Goal: Register for event/course

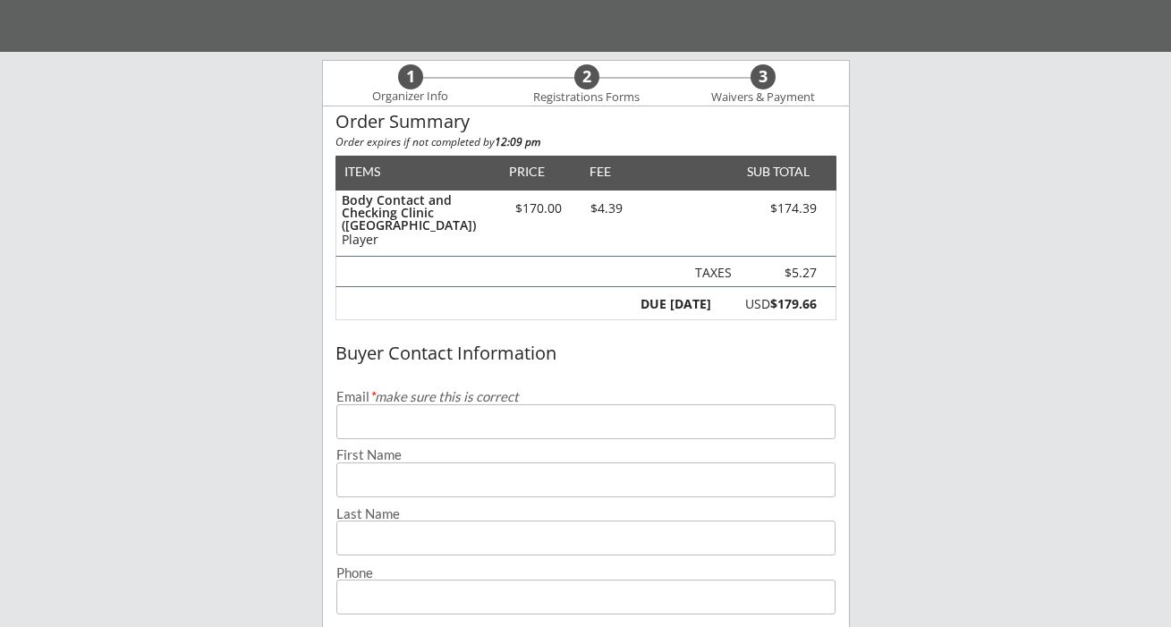
scroll to position [159, 0]
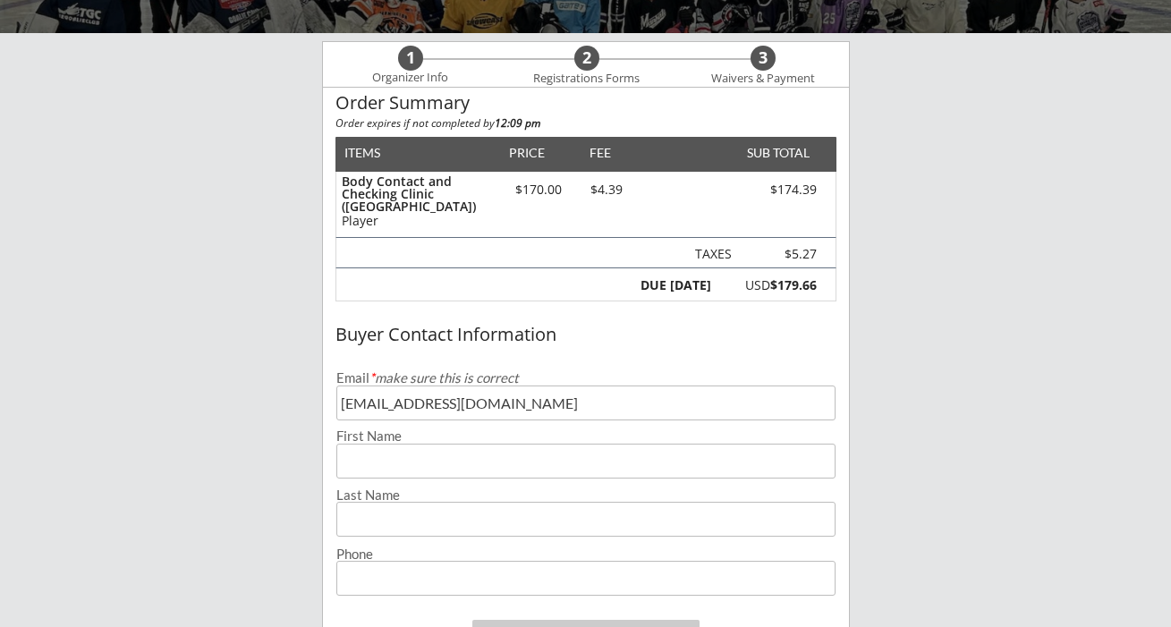
type input "[EMAIL_ADDRESS][DOMAIN_NAME]"
type input "d"
type input "[PERSON_NAME]"
type input "[PHONE_NUMBER]"
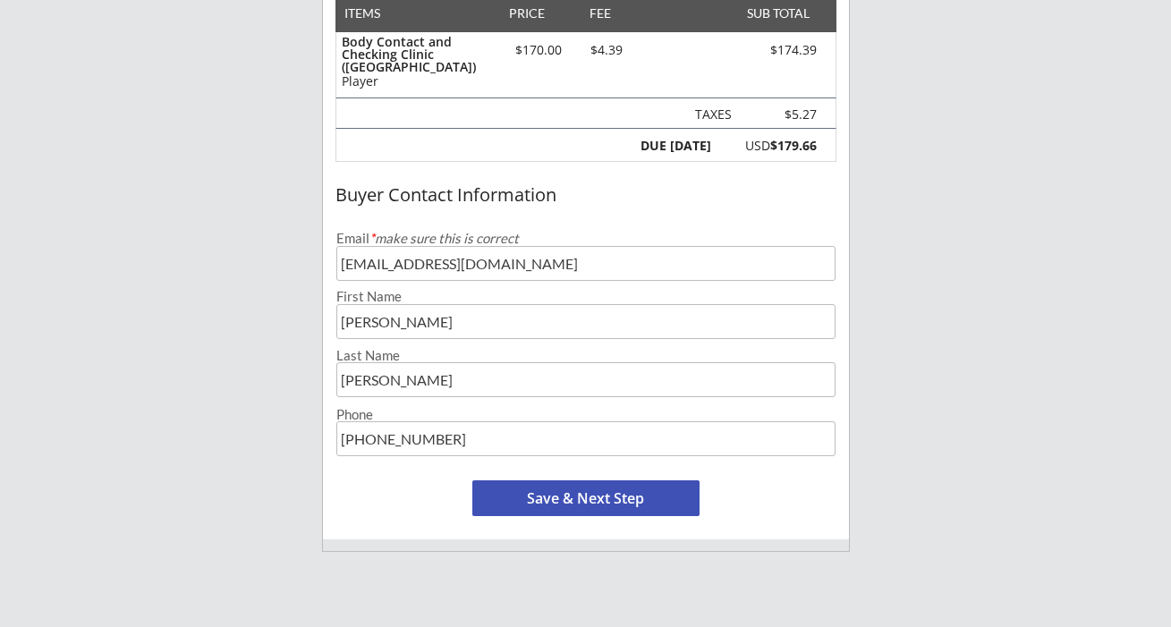
scroll to position [301, 0]
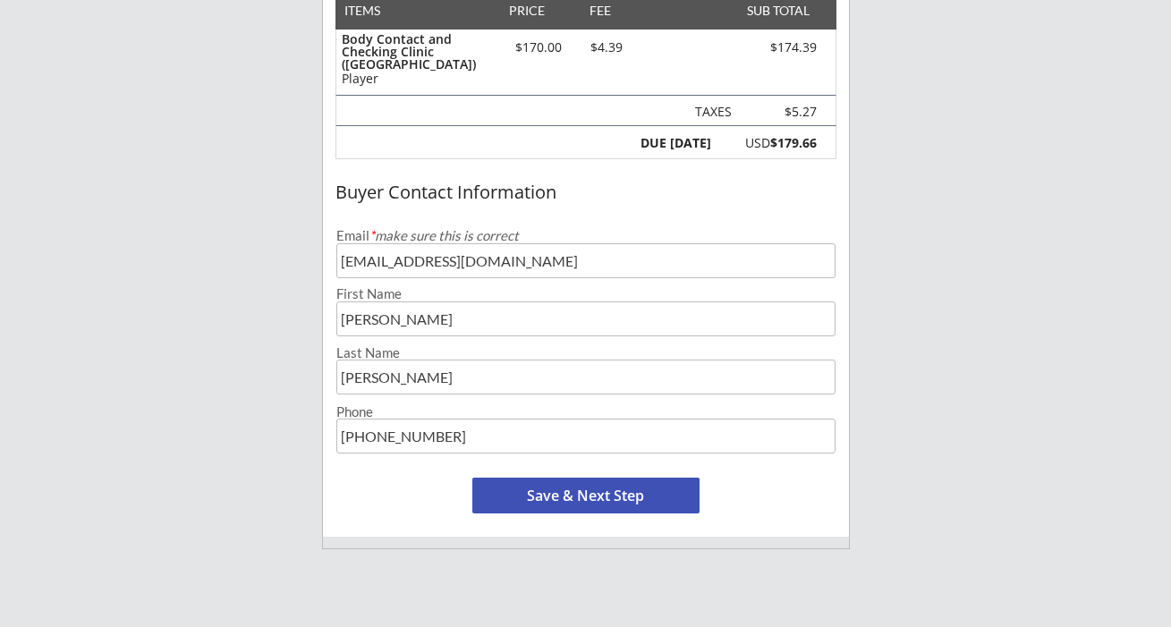
click at [600, 491] on button "Save & Next Step" at bounding box center [585, 496] width 227 height 36
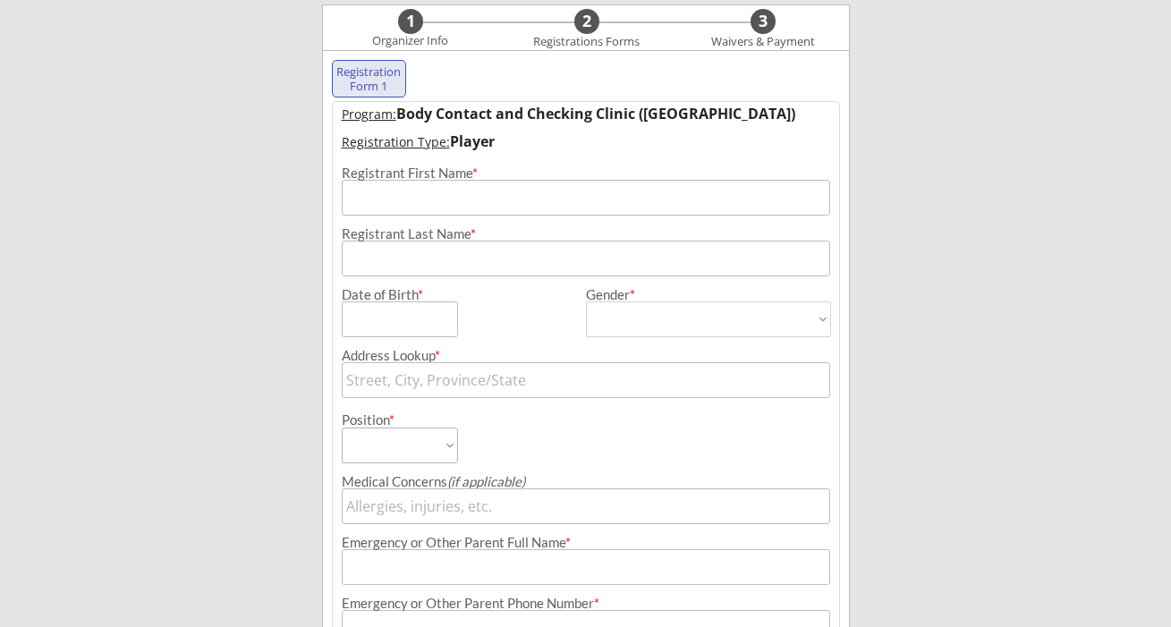
scroll to position [182, 0]
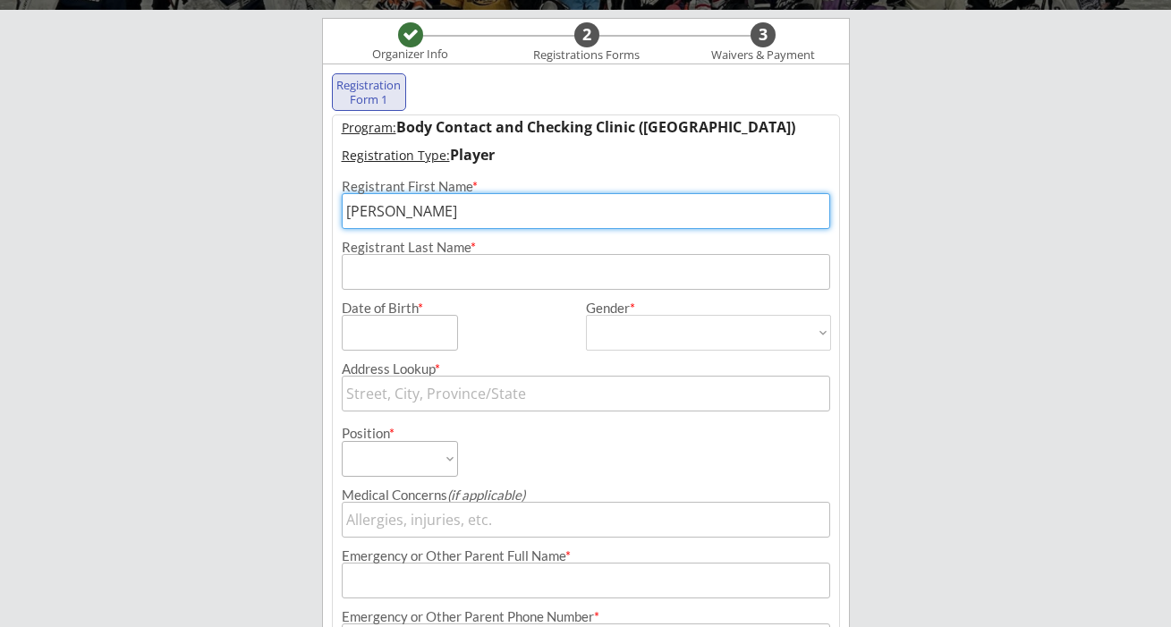
type input "[PERSON_NAME]"
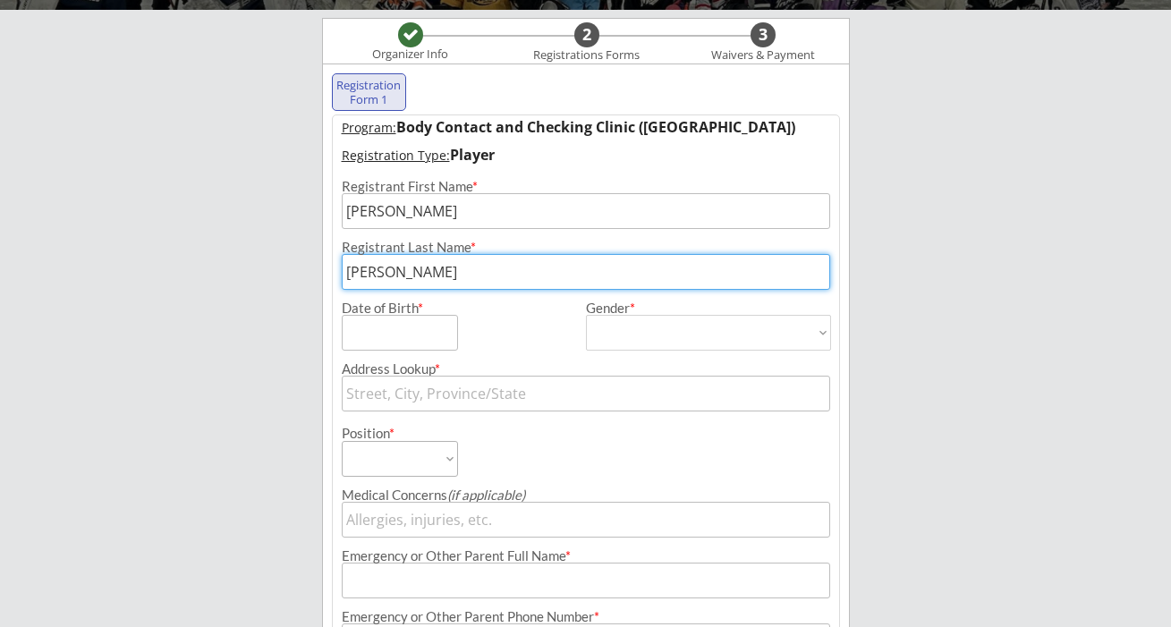
type input "[PERSON_NAME]"
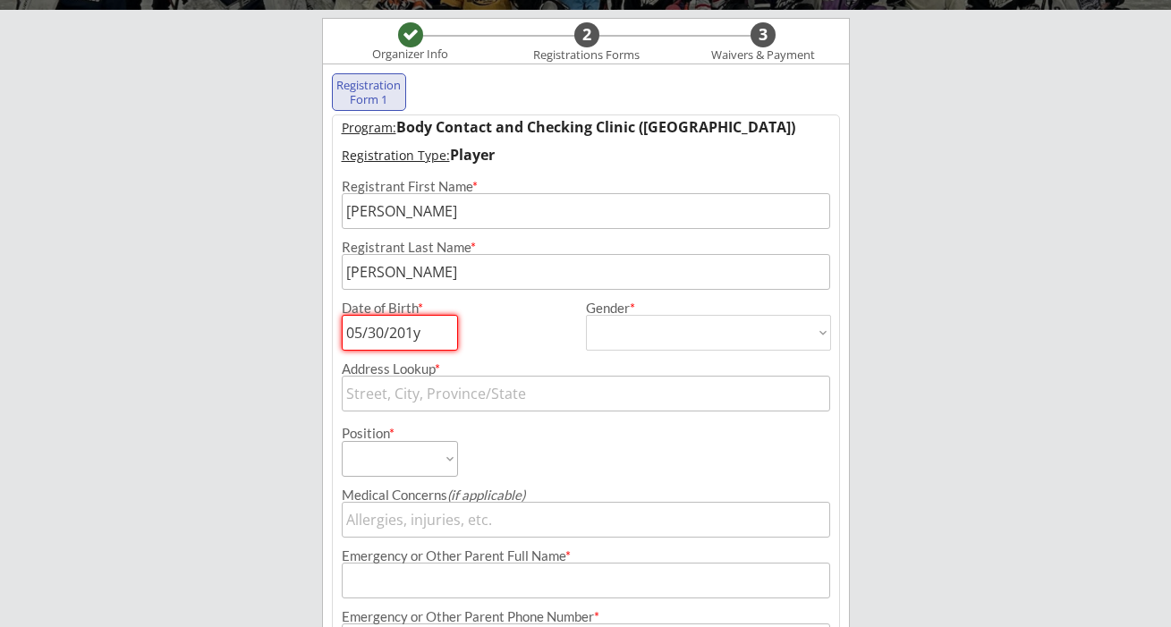
type input "[DATE]"
select select ""[DEMOGRAPHIC_DATA]""
type input "[DEMOGRAPHIC_DATA]"
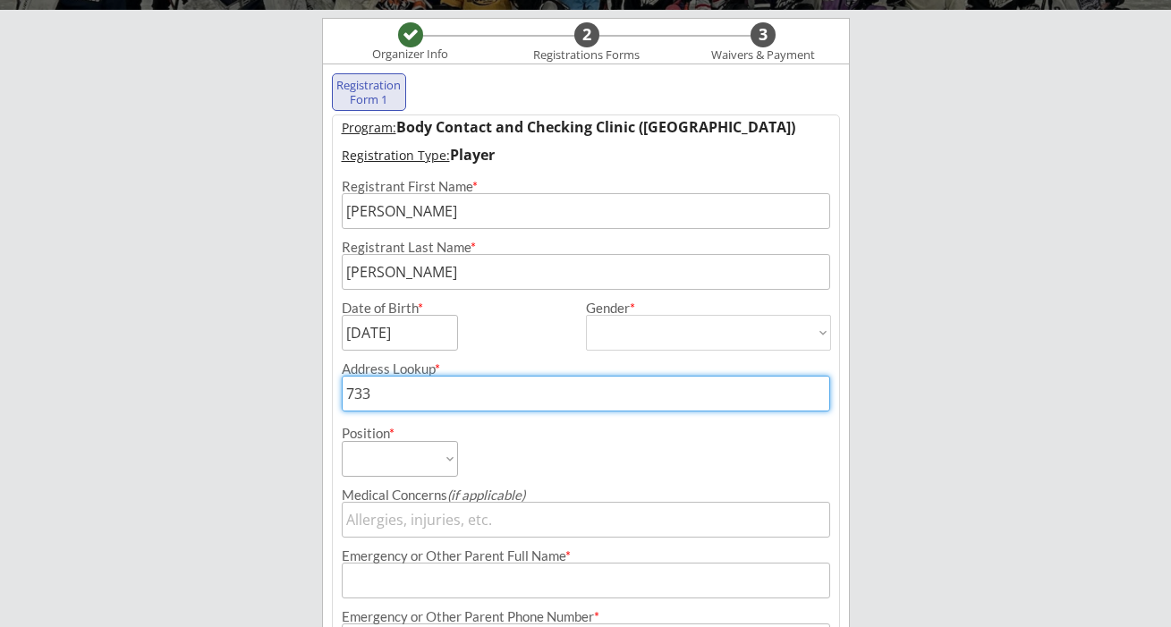
type input "733"
type input "[STREET_ADDRESS]"
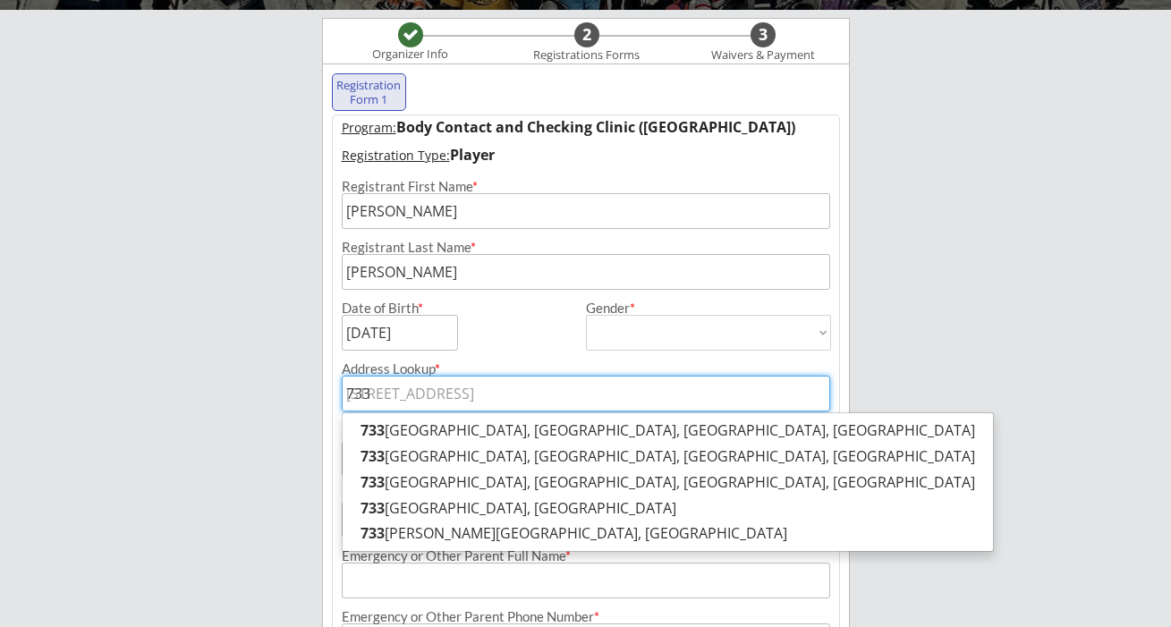
type input "733 W"
type input "[STREET_ADDRESS]"
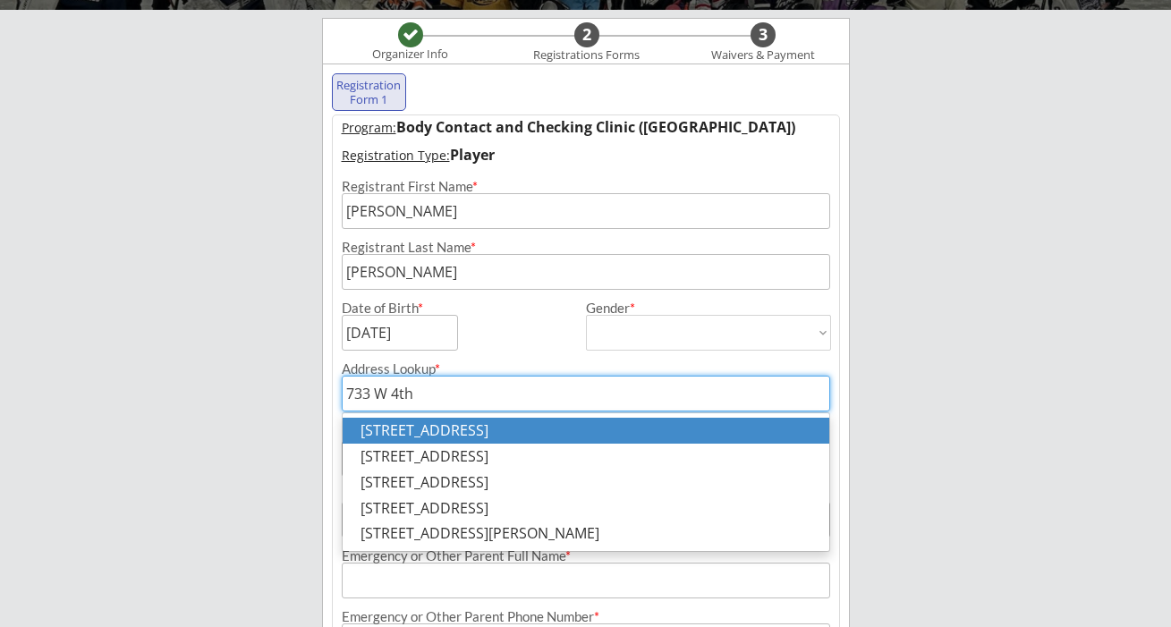
click at [633, 421] on p "[STREET_ADDRESS]" at bounding box center [586, 431] width 487 height 26
type input "[STREET_ADDRESS]"
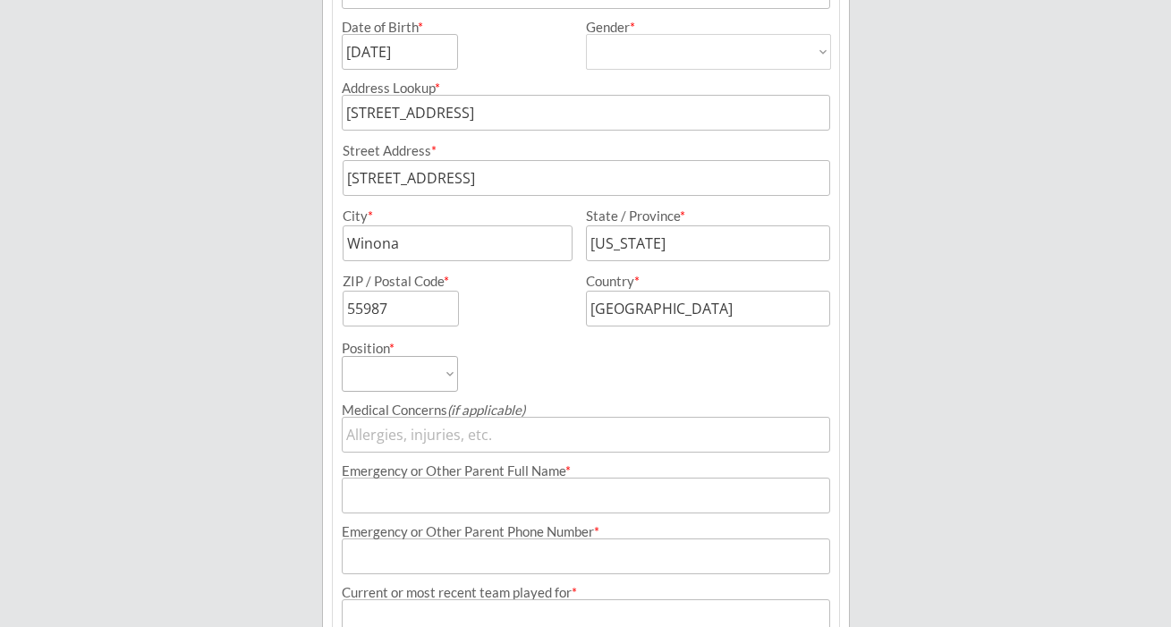
scroll to position [465, 0]
select select ""Forward""
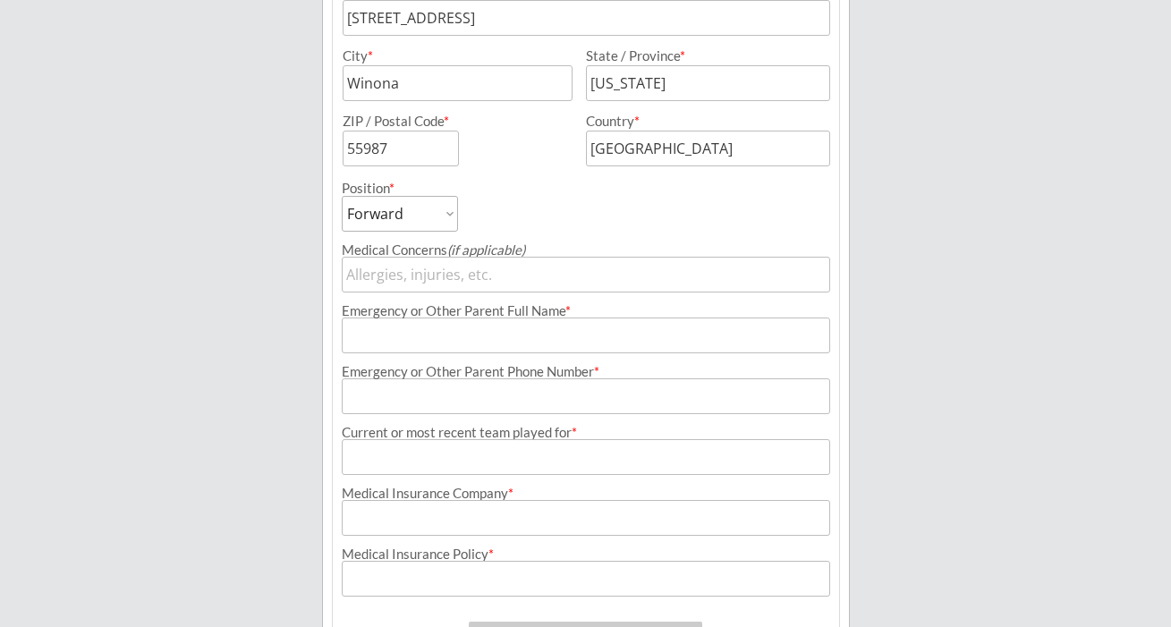
scroll to position [624, 0]
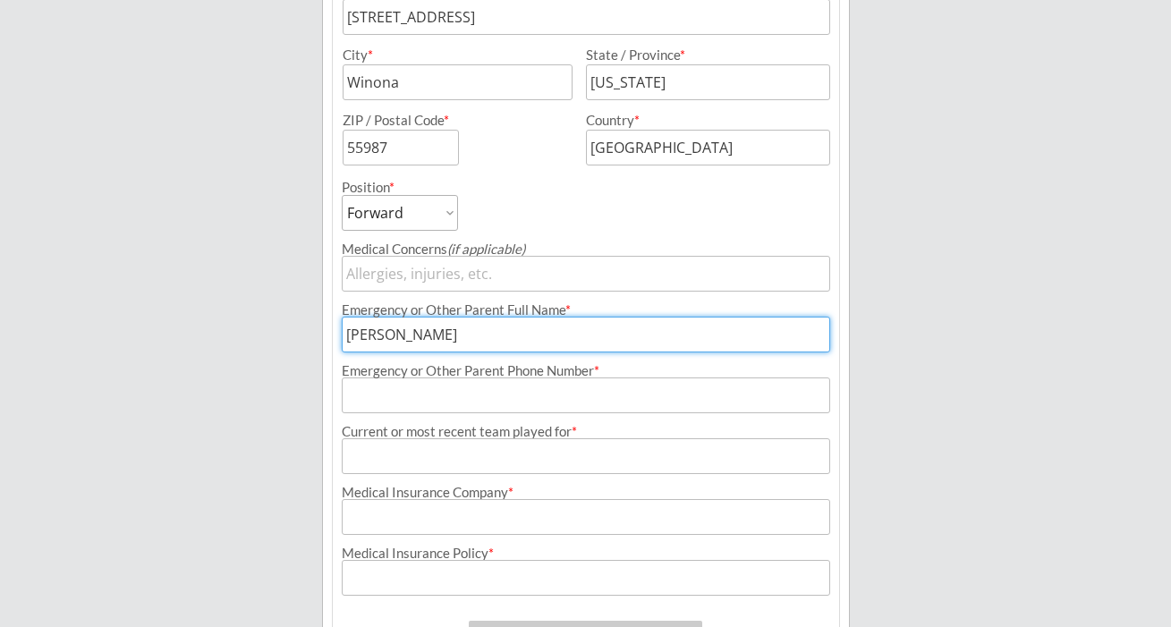
type input "[PERSON_NAME]"
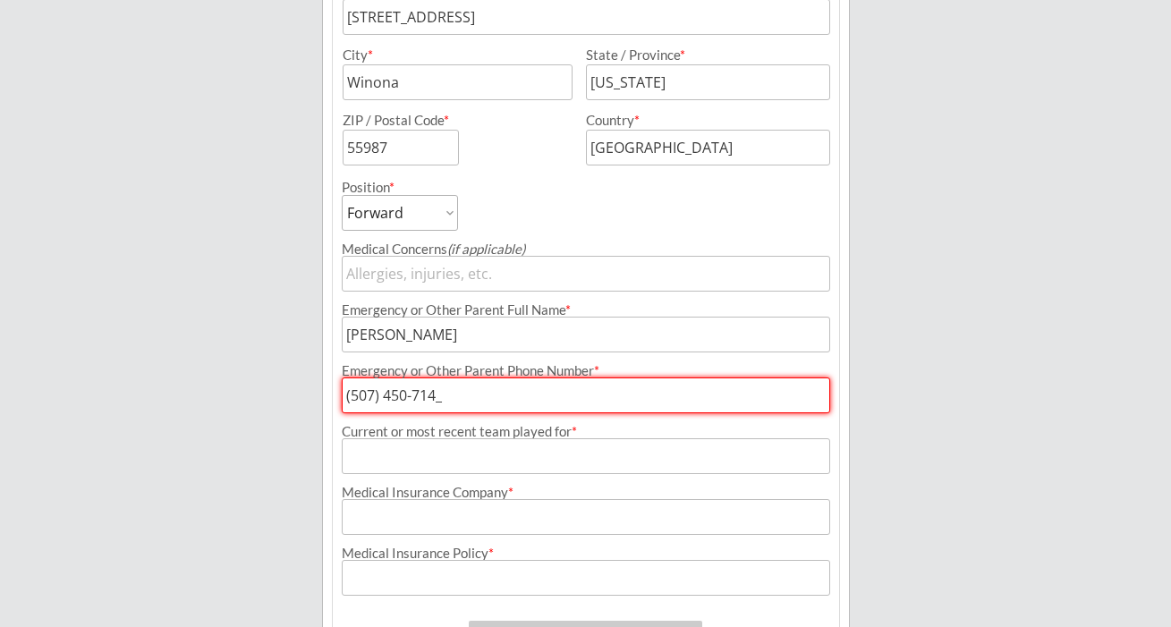
type input "[PHONE_NUMBER]"
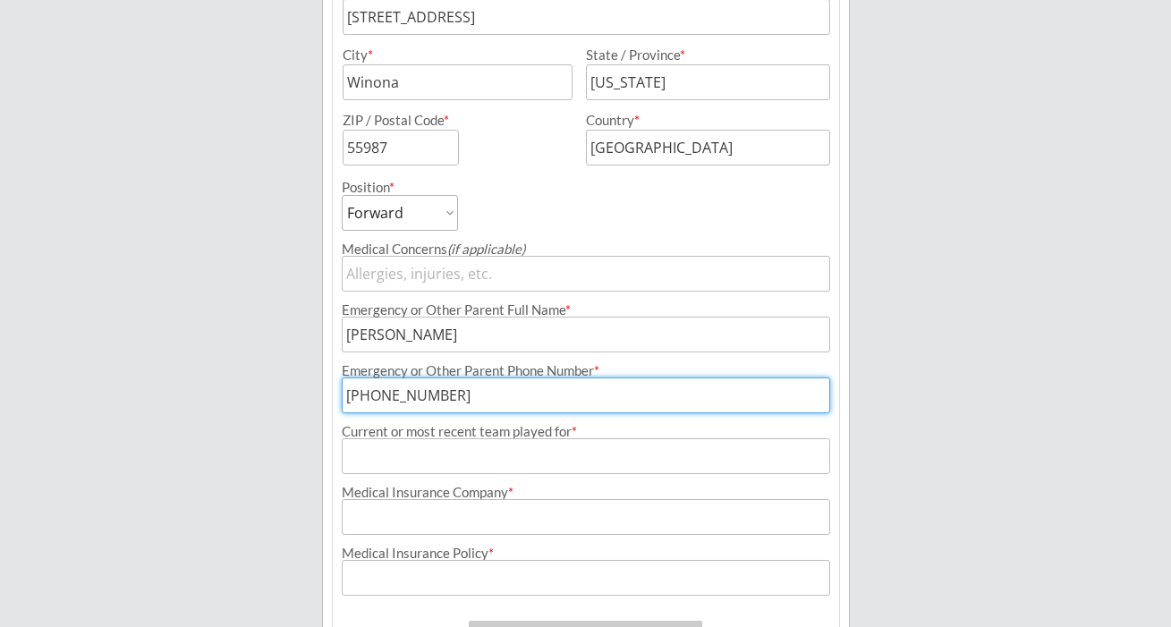
click at [612, 446] on input "input" at bounding box center [586, 456] width 488 height 36
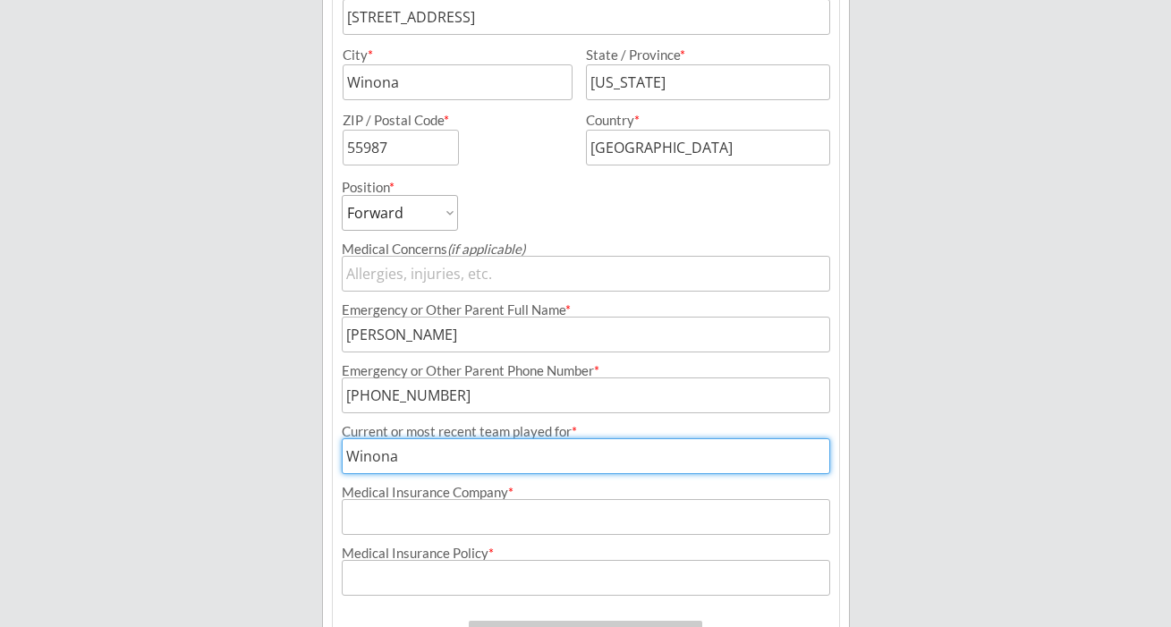
type input "Winona"
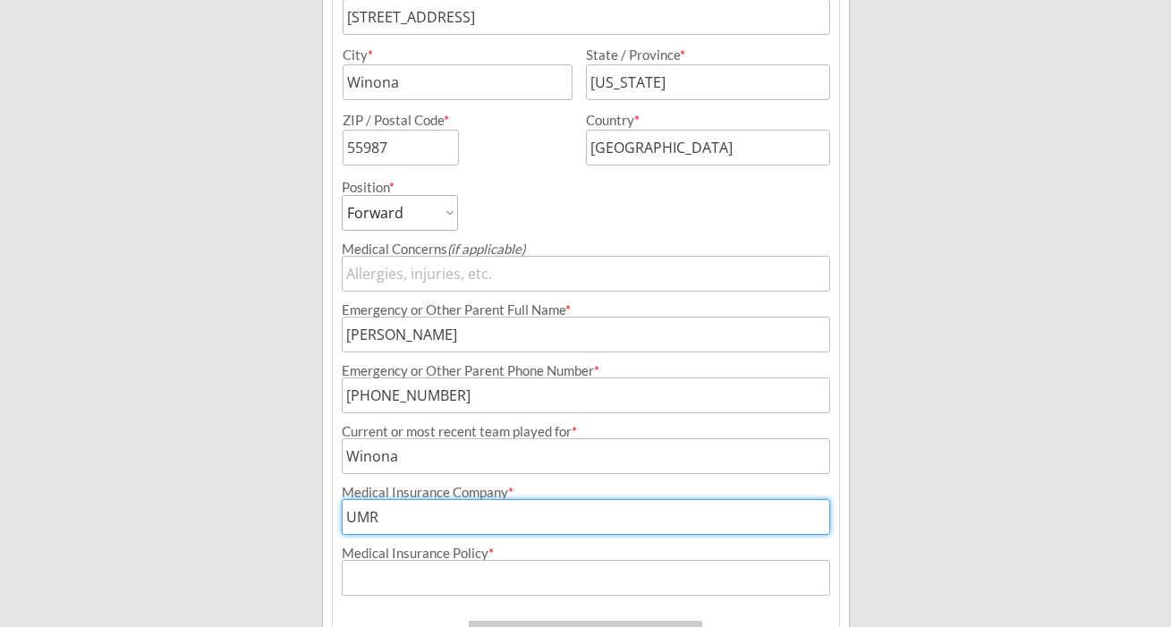
type input "UMR"
click at [626, 569] on input "input" at bounding box center [586, 578] width 488 height 36
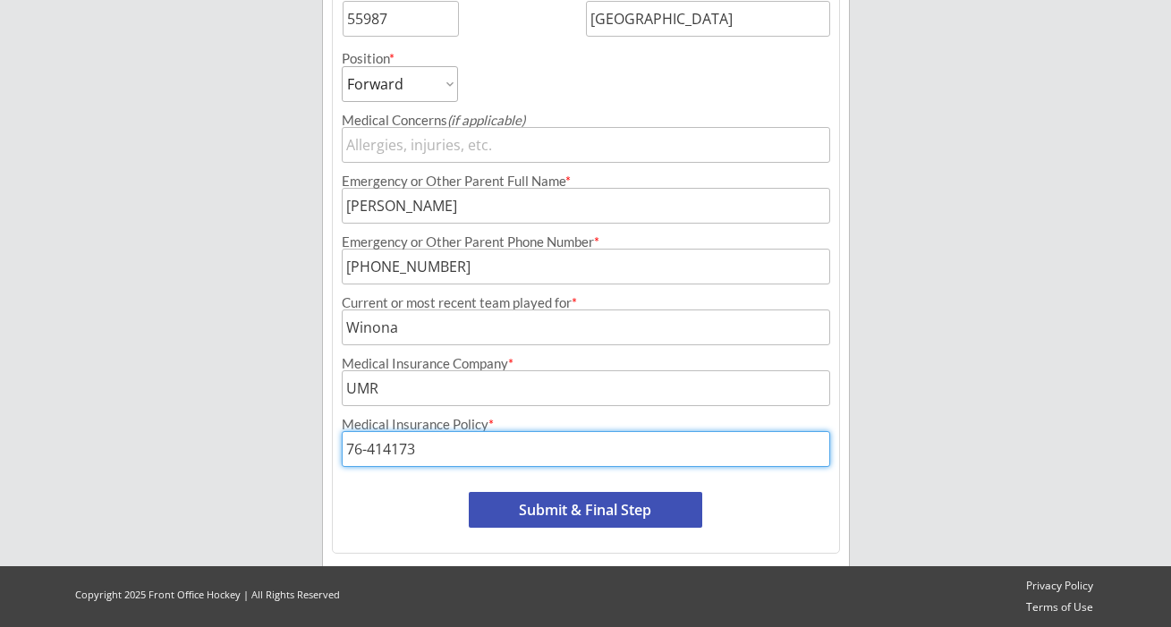
scroll to position [753, 0]
type input "76-414173"
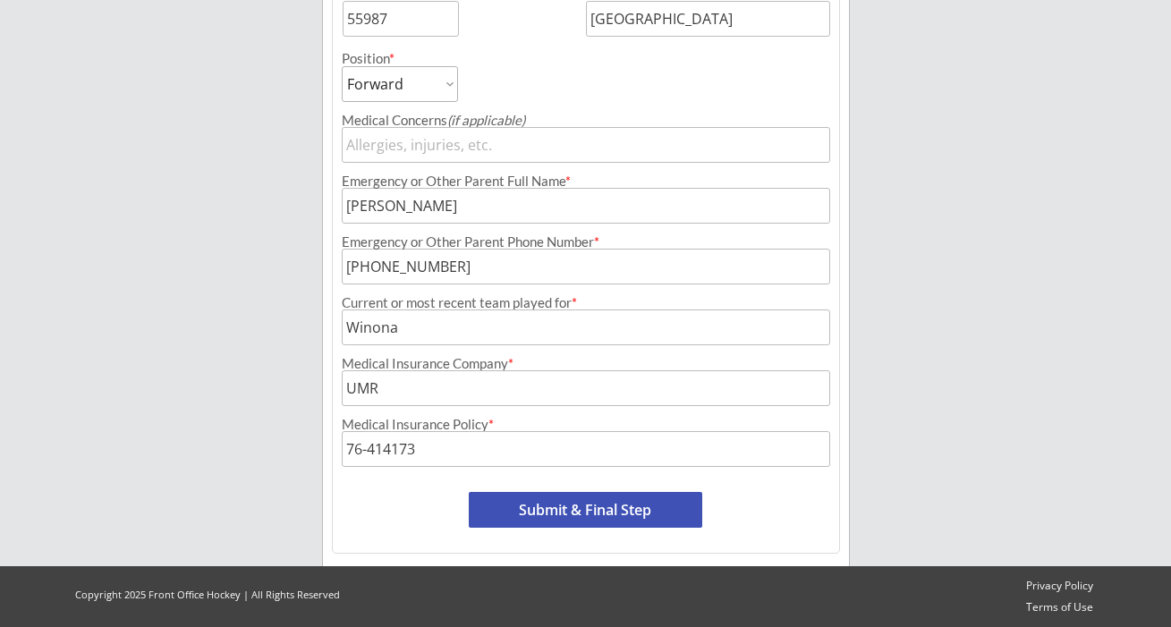
click at [561, 499] on button "Submit & Final Step" at bounding box center [585, 510] width 233 height 36
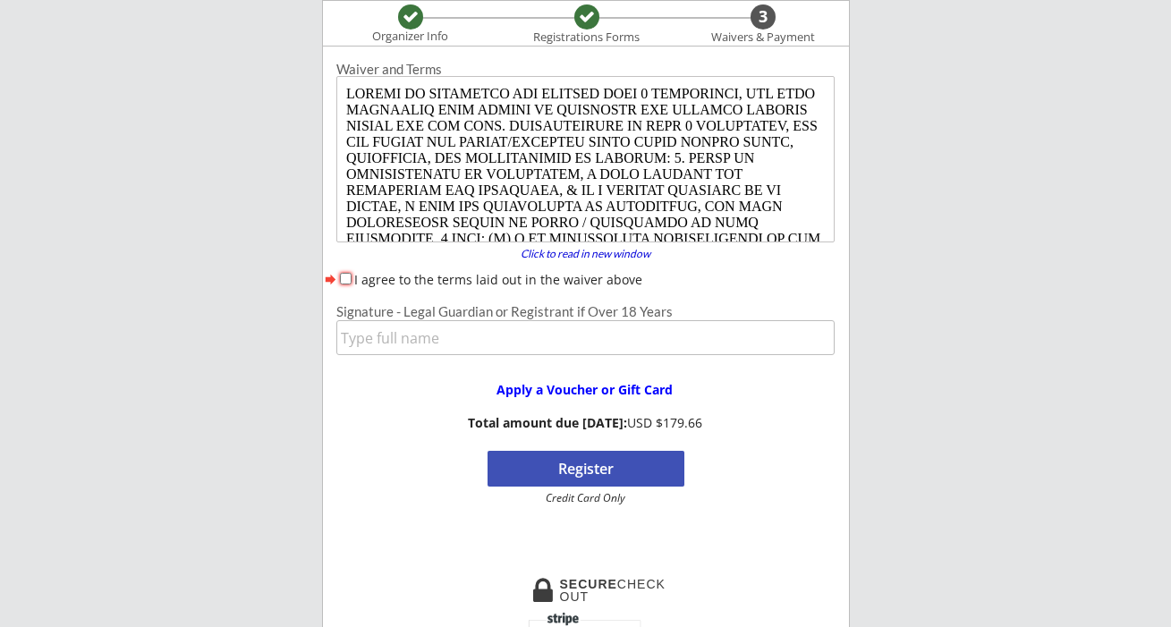
scroll to position [0, 0]
click at [346, 278] on input "I agree to the terms laid out in the waiver above" at bounding box center [346, 279] width 12 height 12
checkbox input "true"
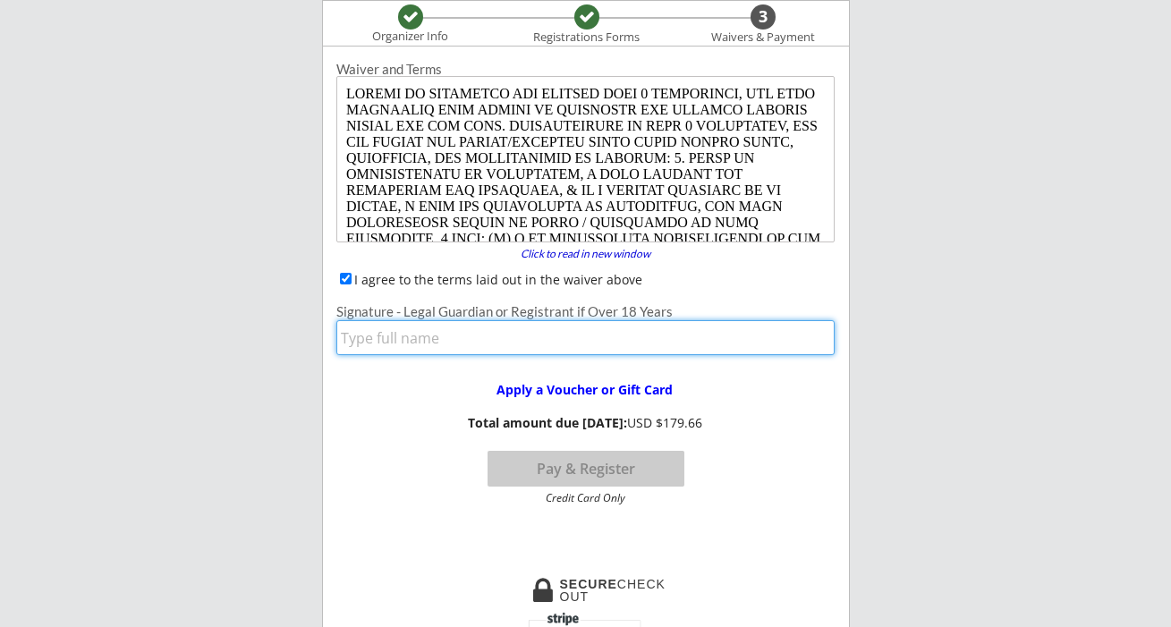
click at [406, 335] on input "input" at bounding box center [585, 337] width 498 height 35
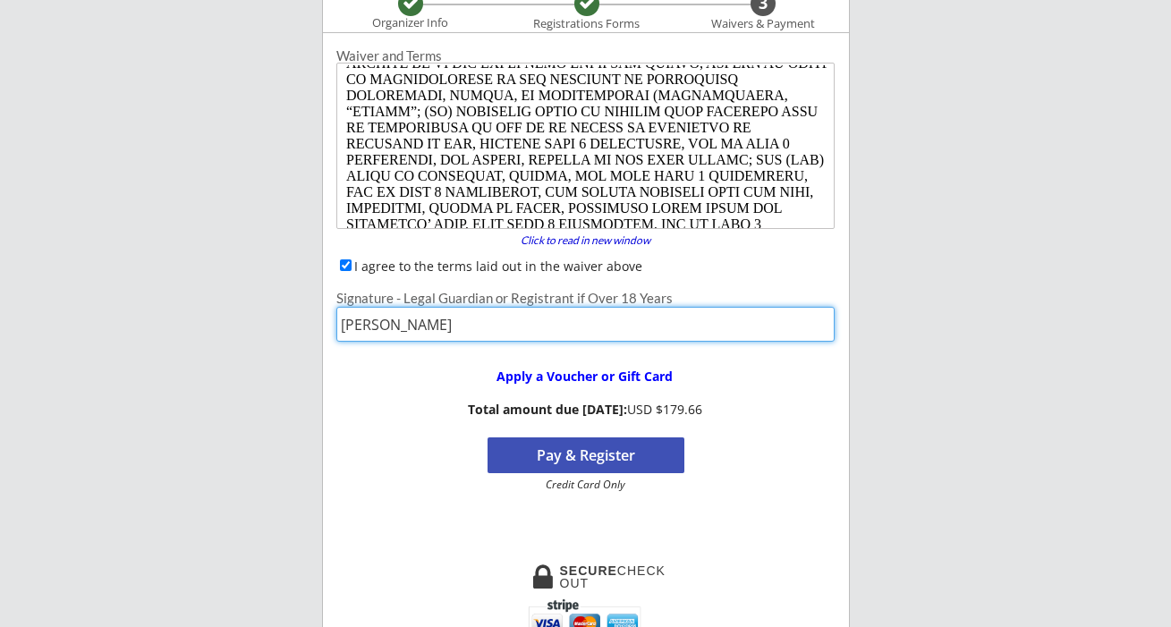
scroll to position [216, 0]
type input "[PERSON_NAME]"
click at [667, 449] on button "Pay & Register" at bounding box center [586, 454] width 197 height 36
